Goal: Communication & Community: Answer question/provide support

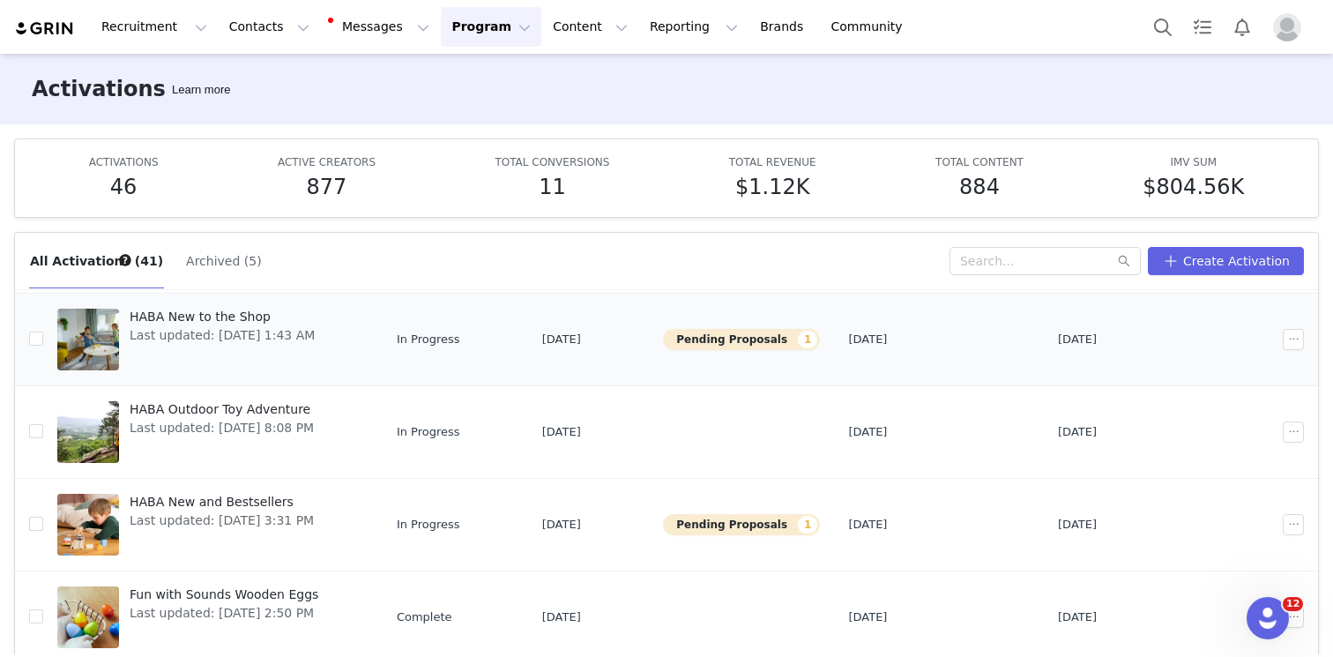
scroll to position [504, 0]
click at [209, 504] on span "HABA New and Bestsellers" at bounding box center [222, 500] width 184 height 19
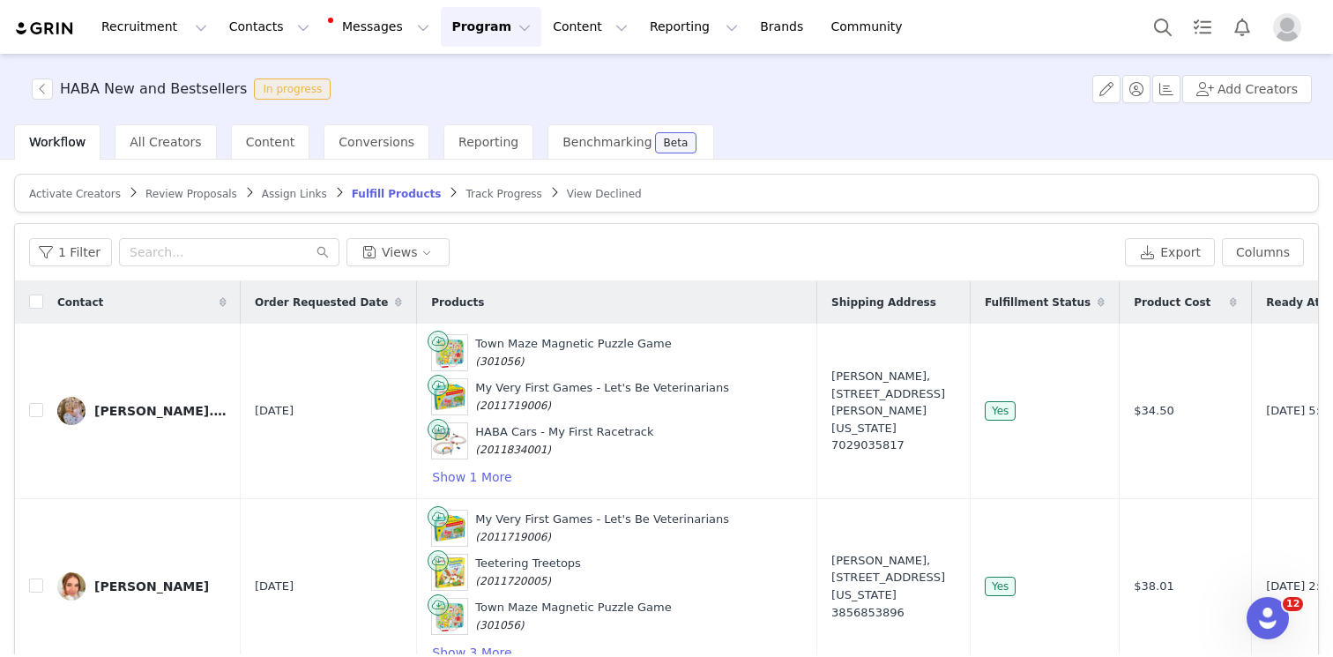
click at [146, 195] on span "Review Proposals" at bounding box center [192, 194] width 92 height 12
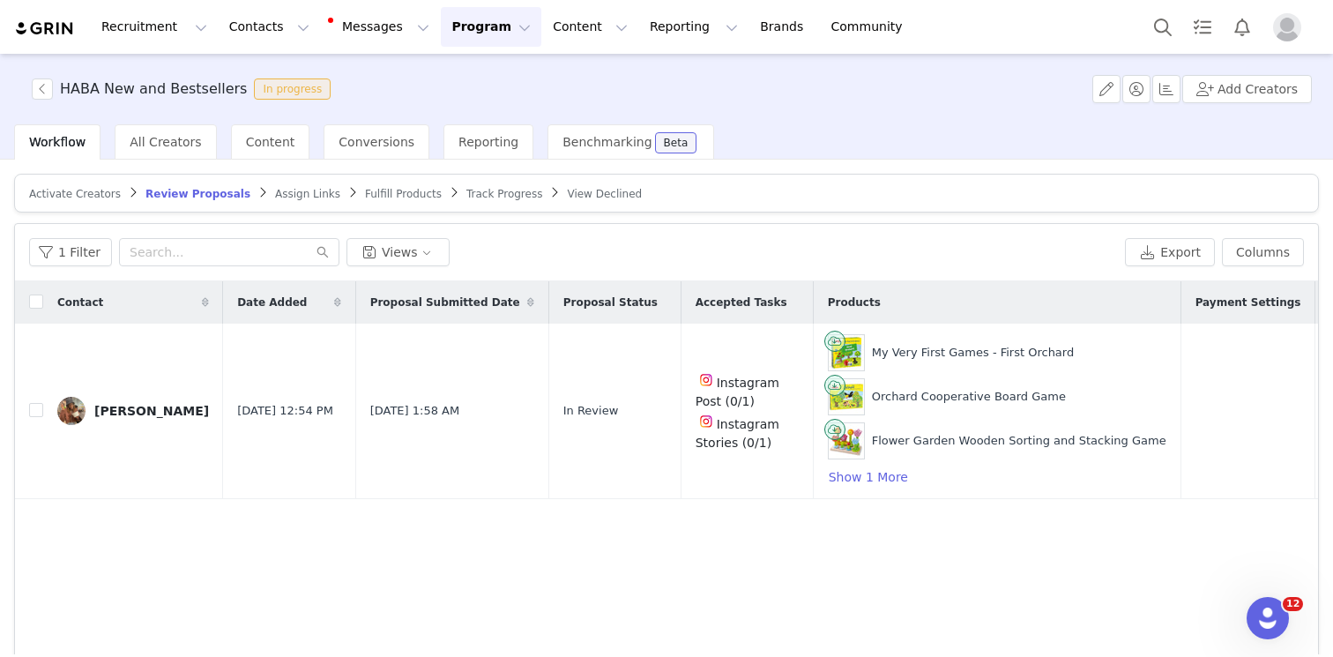
click at [1292, 28] on img "Profile" at bounding box center [1287, 27] width 28 height 28
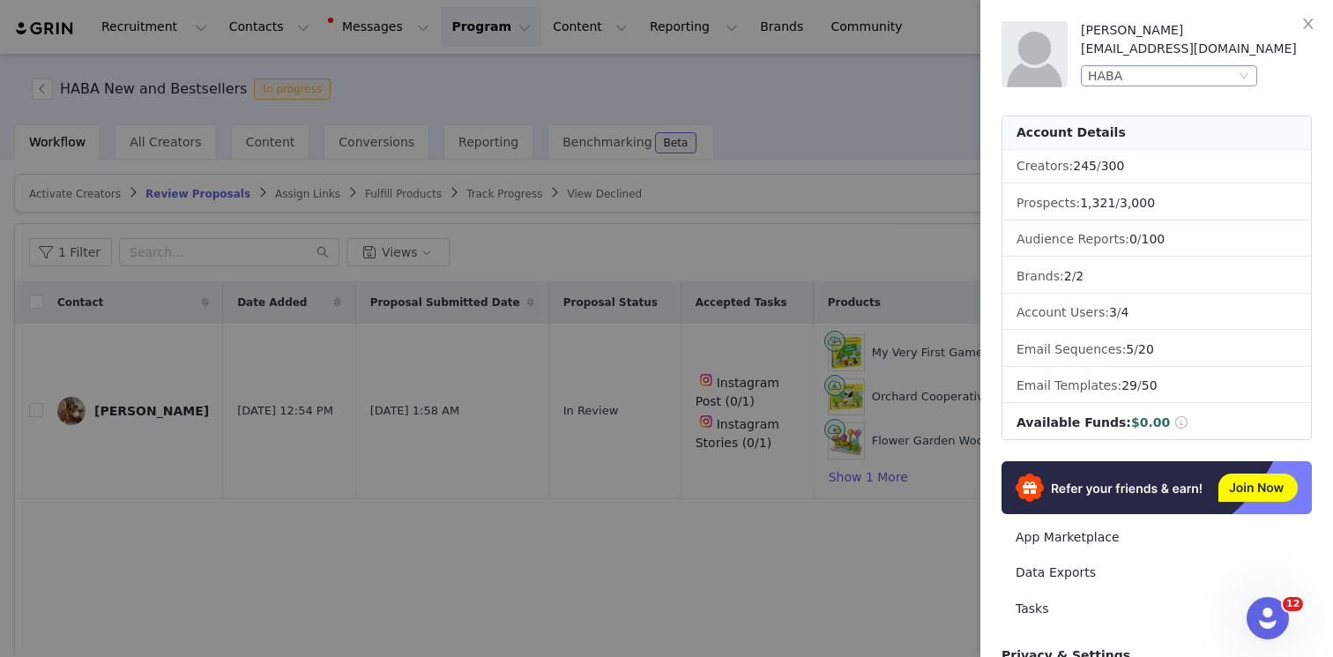
click at [1166, 82] on div "HABA" at bounding box center [1161, 75] width 147 height 19
click at [1124, 131] on li "[PERSON_NAME]" at bounding box center [1204, 136] width 247 height 28
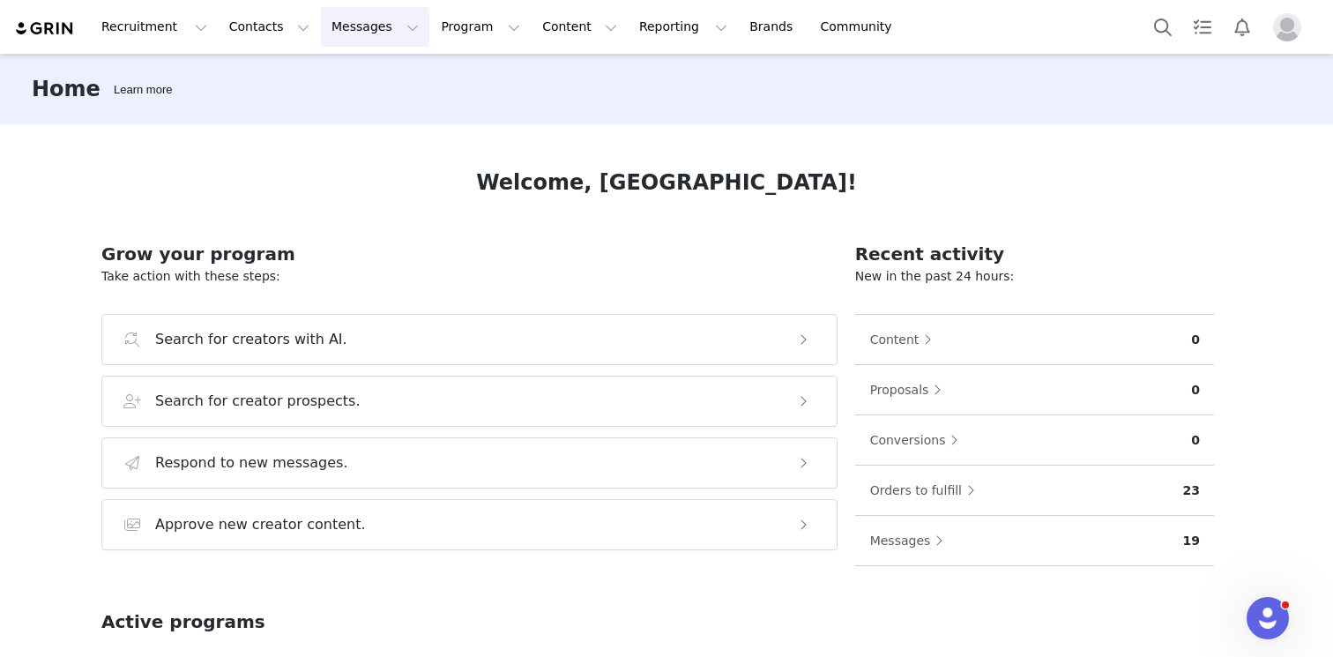
click at [321, 26] on button "Messages Messages" at bounding box center [375, 27] width 108 height 40
click at [332, 108] on p "Inbox" at bounding box center [333, 110] width 34 height 19
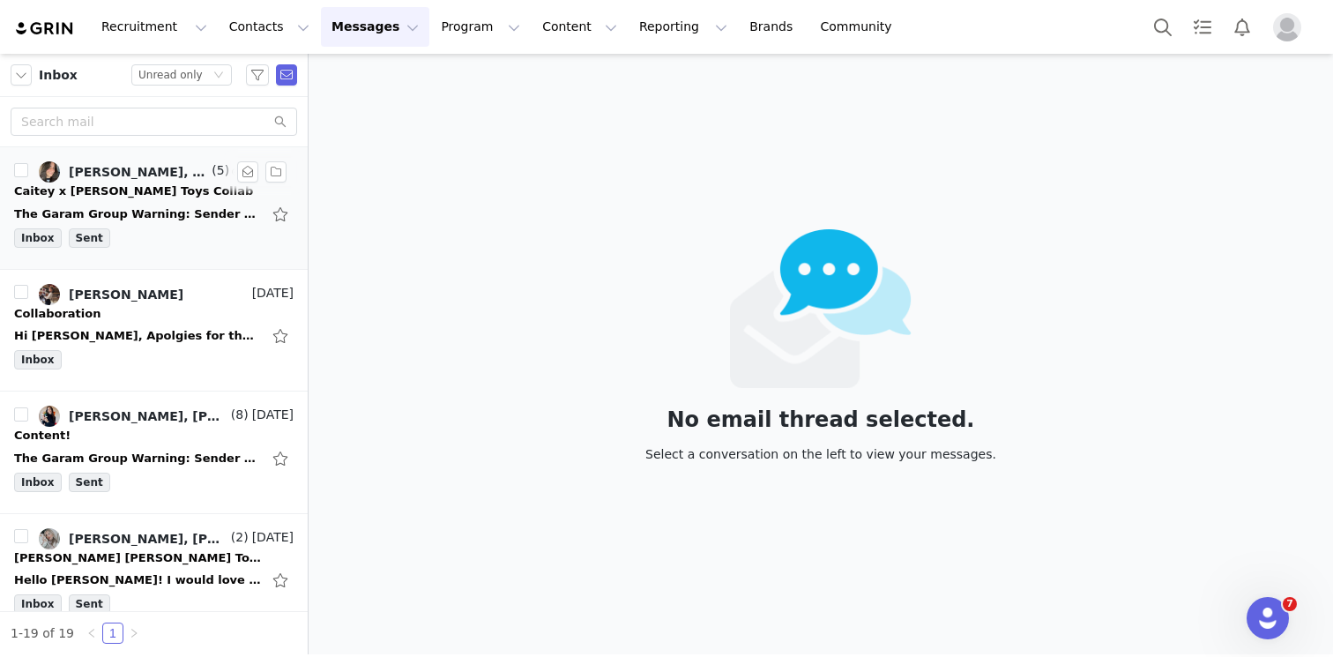
click at [75, 179] on link "Cait Foley, Bella Luna Social" at bounding box center [123, 171] width 169 height 21
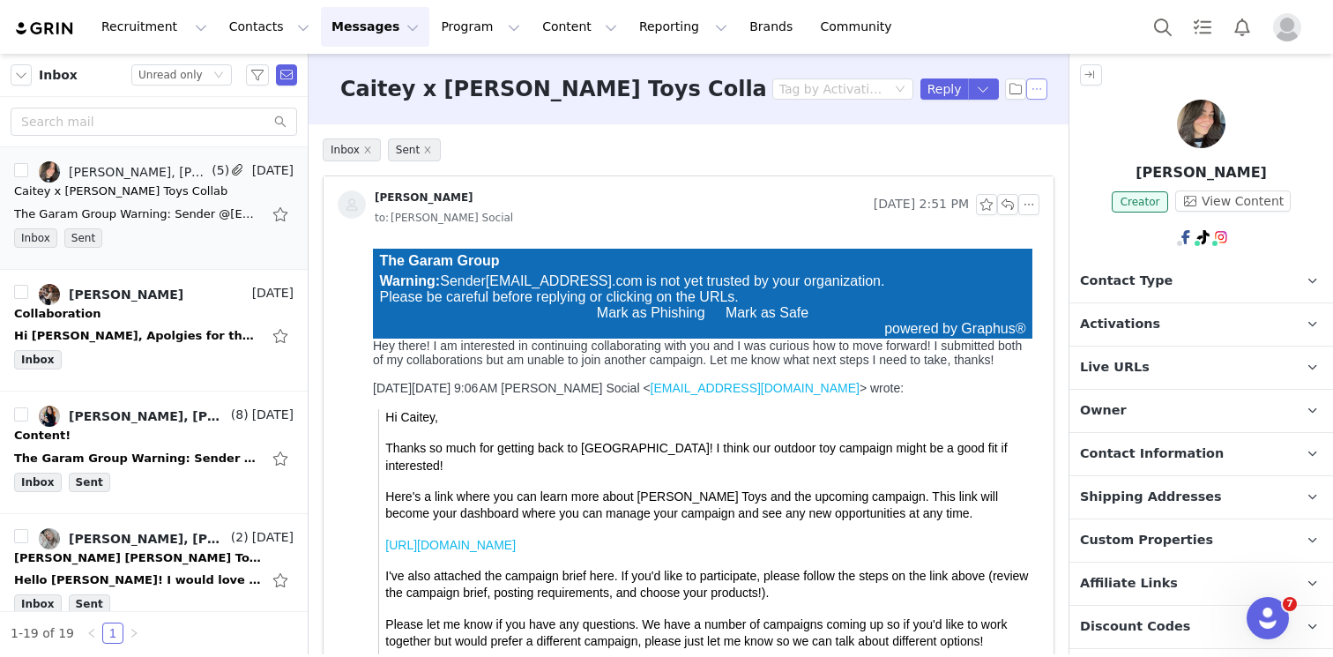
click at [1041, 86] on button "button" at bounding box center [1037, 88] width 21 height 21
click at [1041, 124] on li "Mark as unread" at bounding box center [1085, 121] width 117 height 28
click at [1250, 331] on p "Activations" at bounding box center [1180, 324] width 221 height 42
